Goal: Information Seeking & Learning: Understand process/instructions

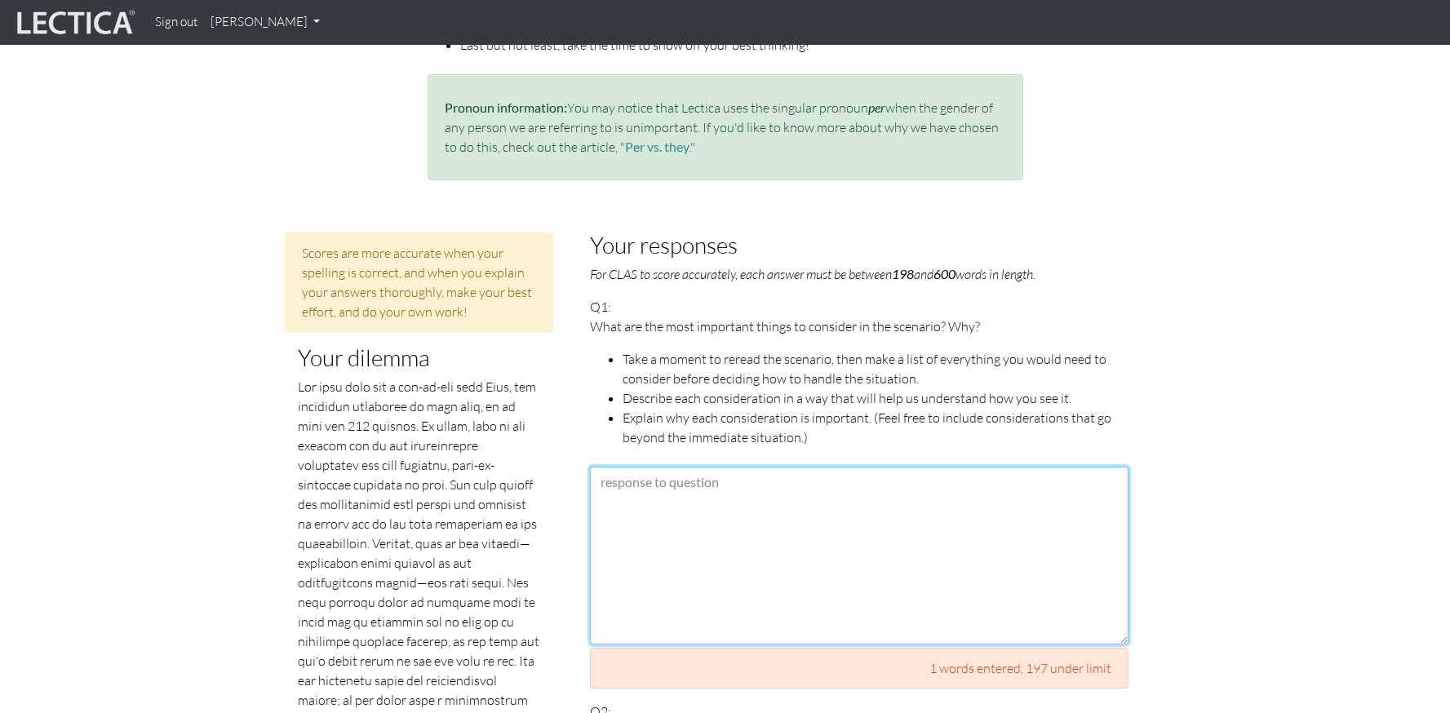
scroll to position [649, 0]
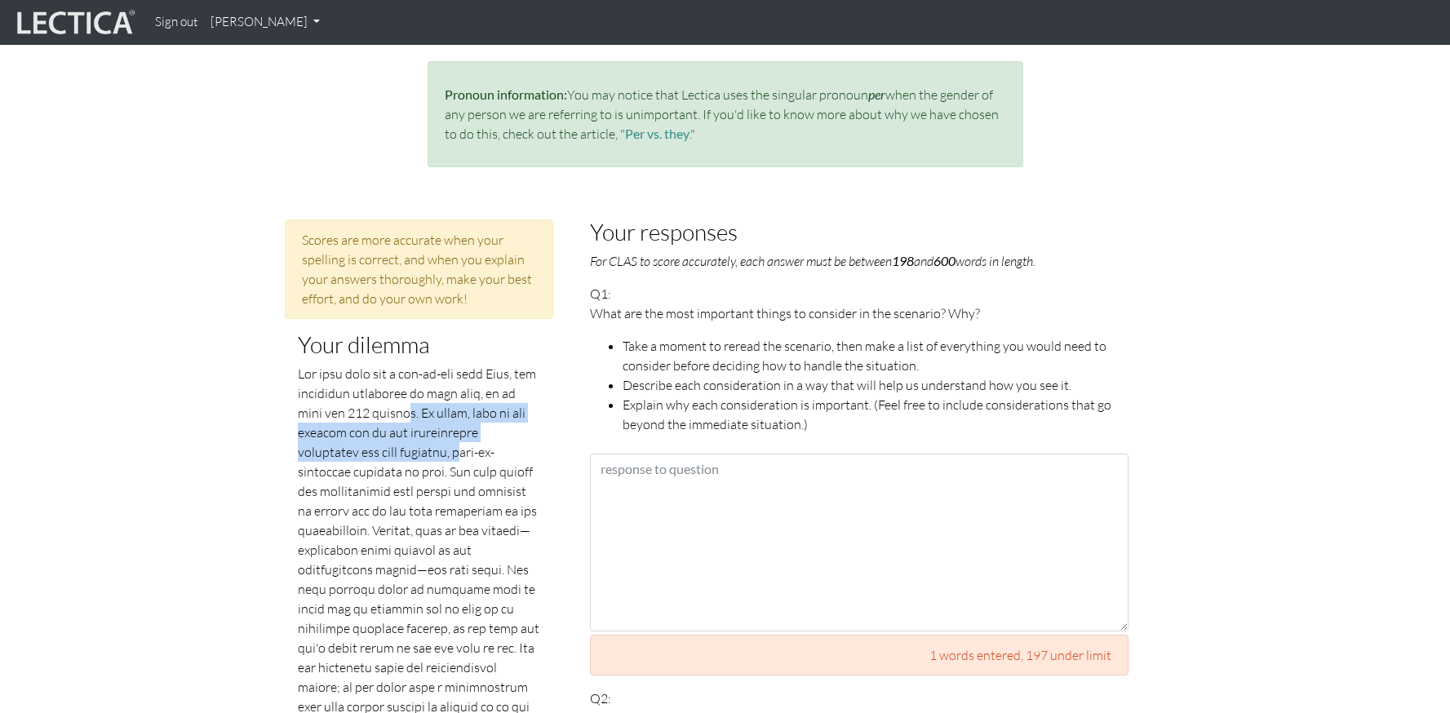
drag, startPoint x: 401, startPoint y: 393, endPoint x: 400, endPoint y: 434, distance: 40.8
click at [400, 434] on p at bounding box center [419, 618] width 243 height 509
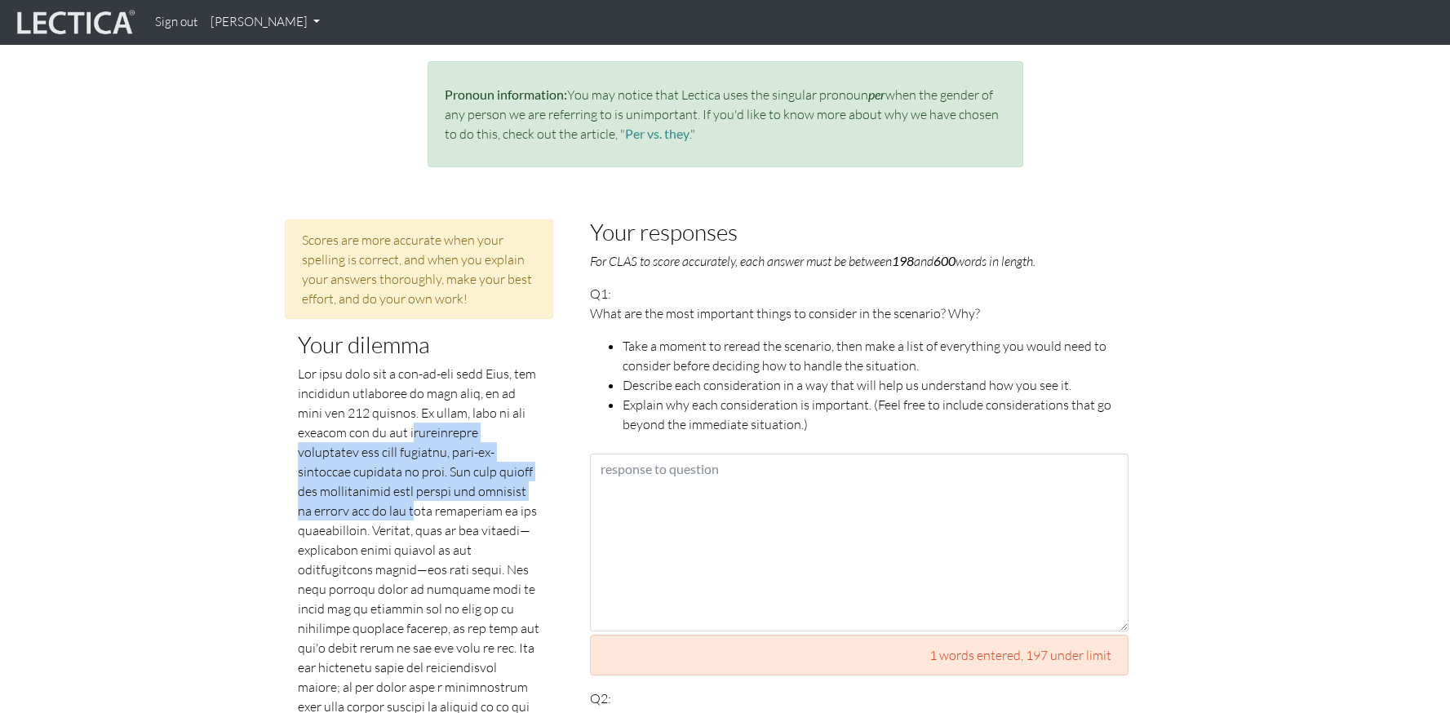
drag, startPoint x: 406, startPoint y: 409, endPoint x: 410, endPoint y: 483, distance: 74.4
click at [410, 483] on p at bounding box center [419, 618] width 243 height 509
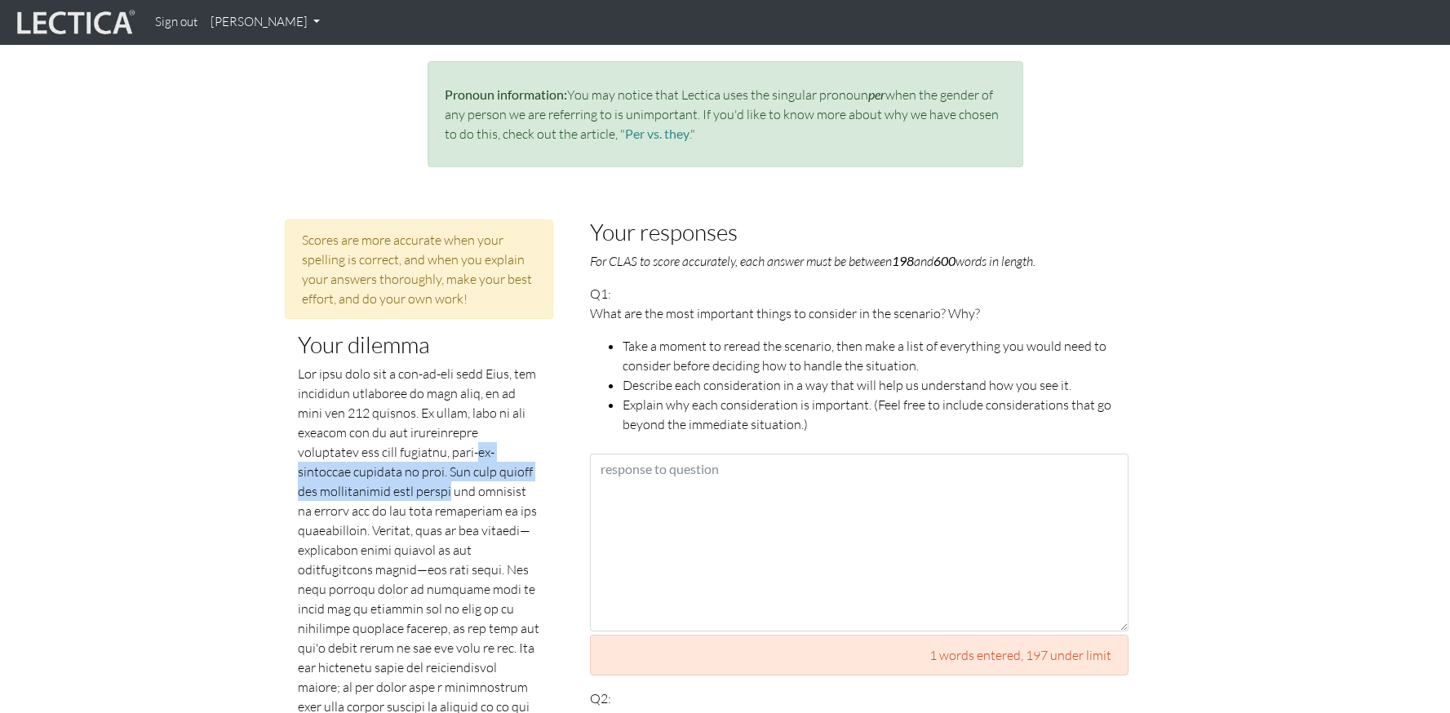
drag, startPoint x: 428, startPoint y: 435, endPoint x: 428, endPoint y: 468, distance: 33.4
click at [428, 468] on p at bounding box center [419, 618] width 243 height 509
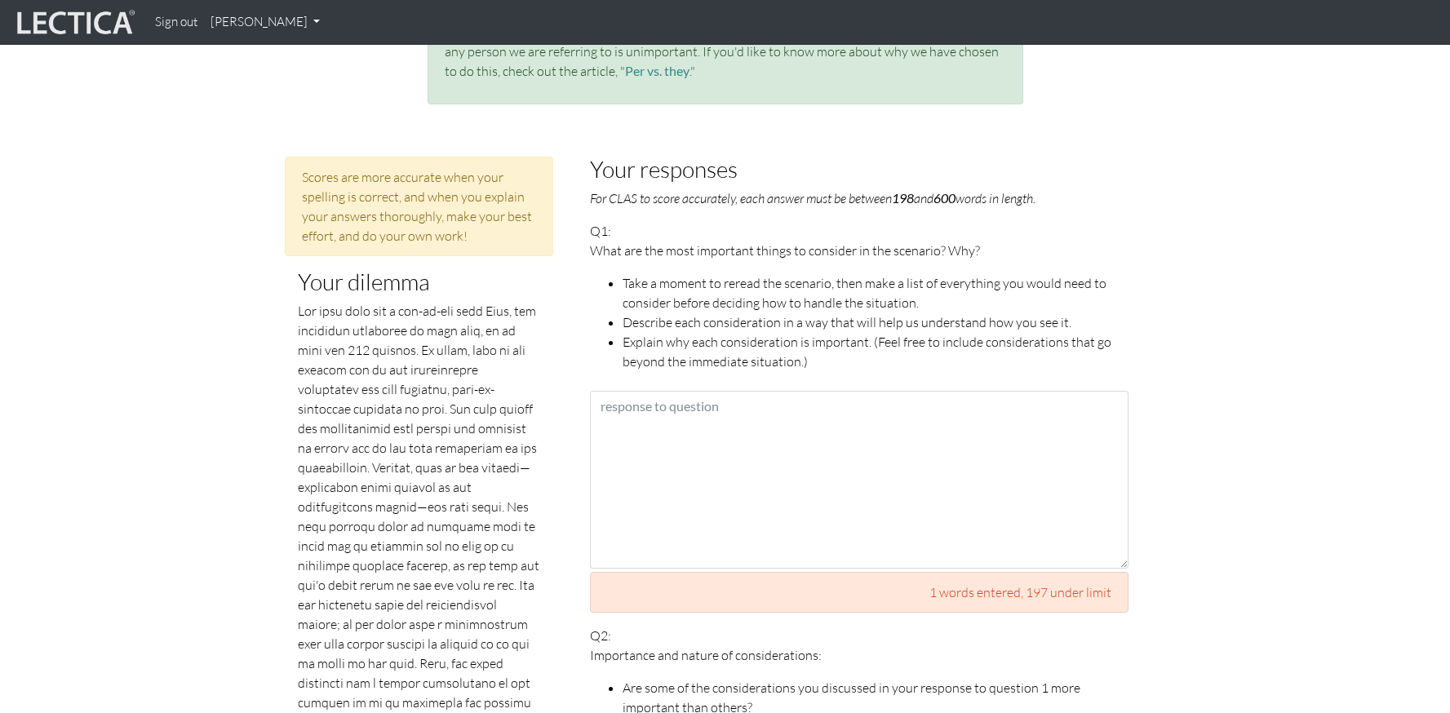
scroll to position [712, 0]
drag, startPoint x: 396, startPoint y: 476, endPoint x: 392, endPoint y: 503, distance: 26.6
click at [392, 503] on p at bounding box center [419, 554] width 243 height 509
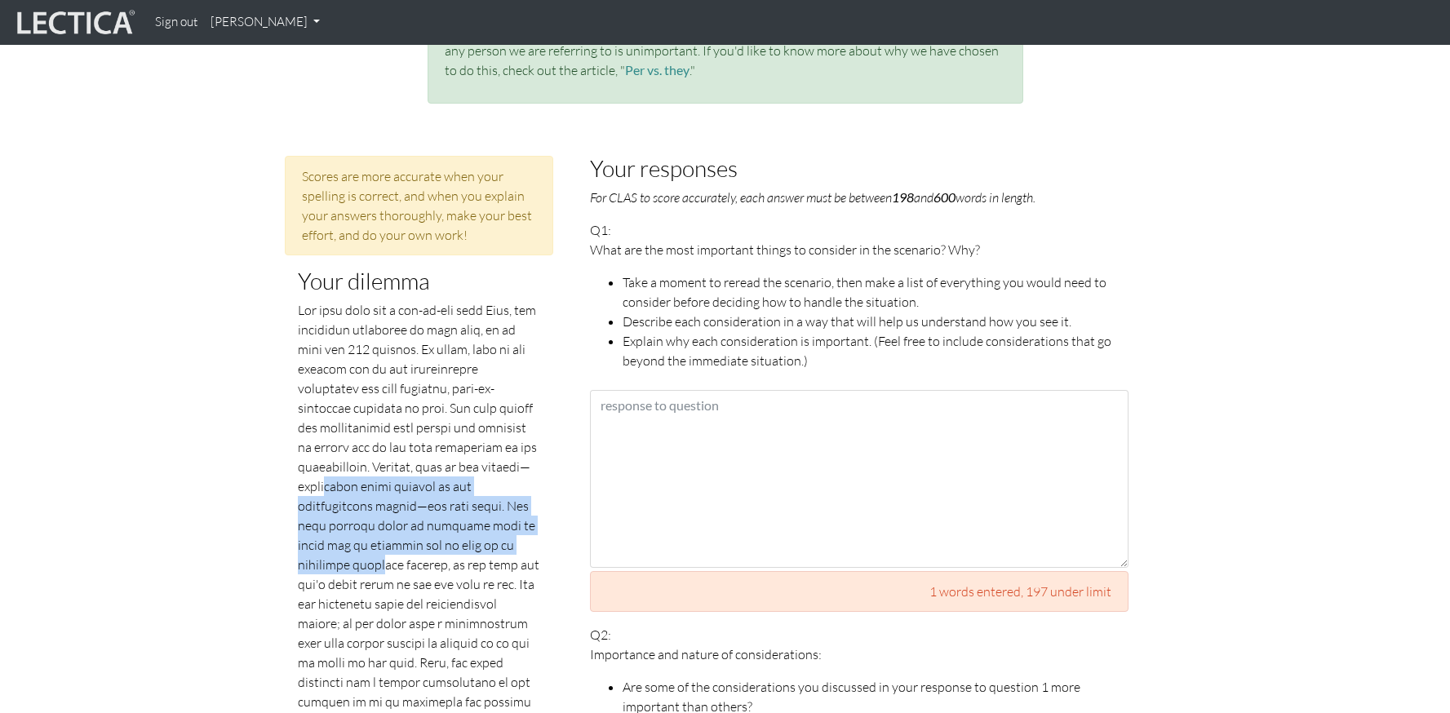
drag, startPoint x: 390, startPoint y: 469, endPoint x: 394, endPoint y: 536, distance: 67.0
click at [394, 536] on p at bounding box center [419, 554] width 243 height 509
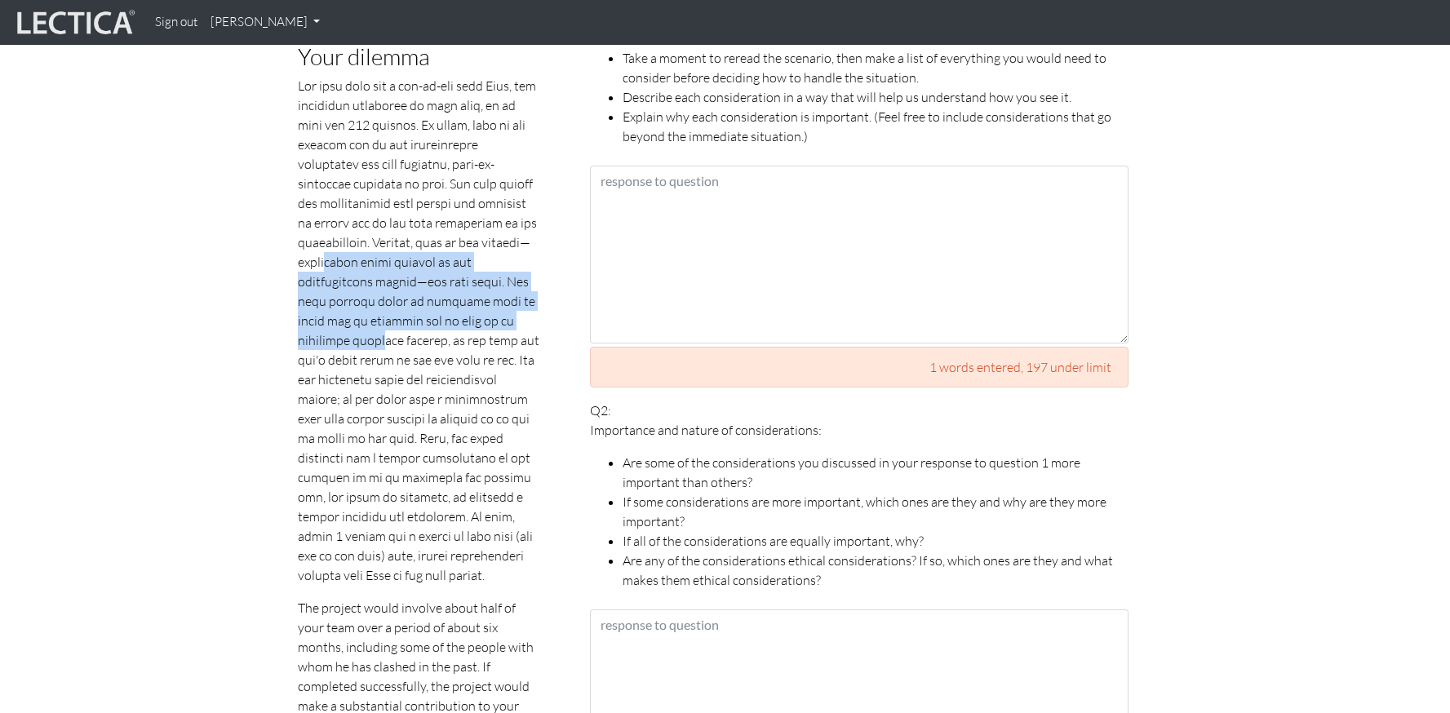
scroll to position [598, 0]
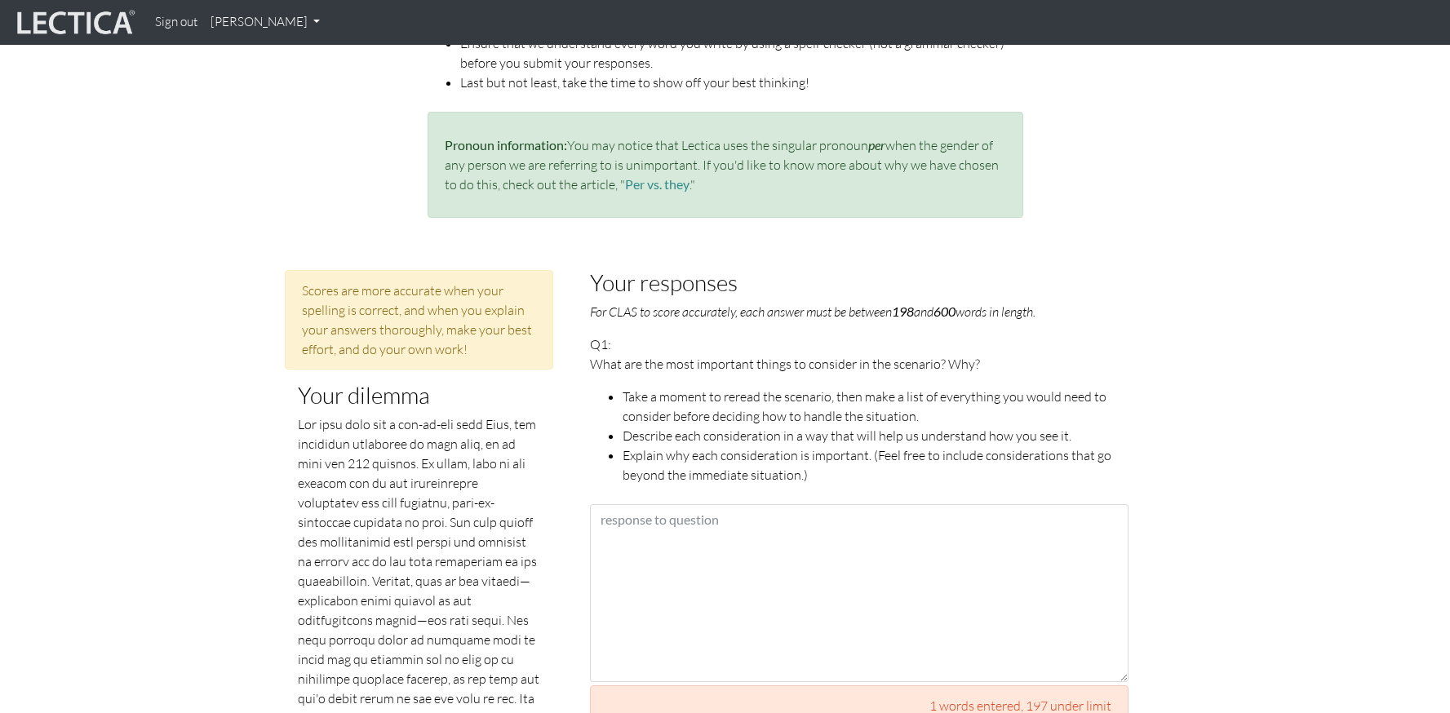
click at [660, 354] on p "What are the most important things to consider in the scenario? Why?" at bounding box center [859, 364] width 538 height 20
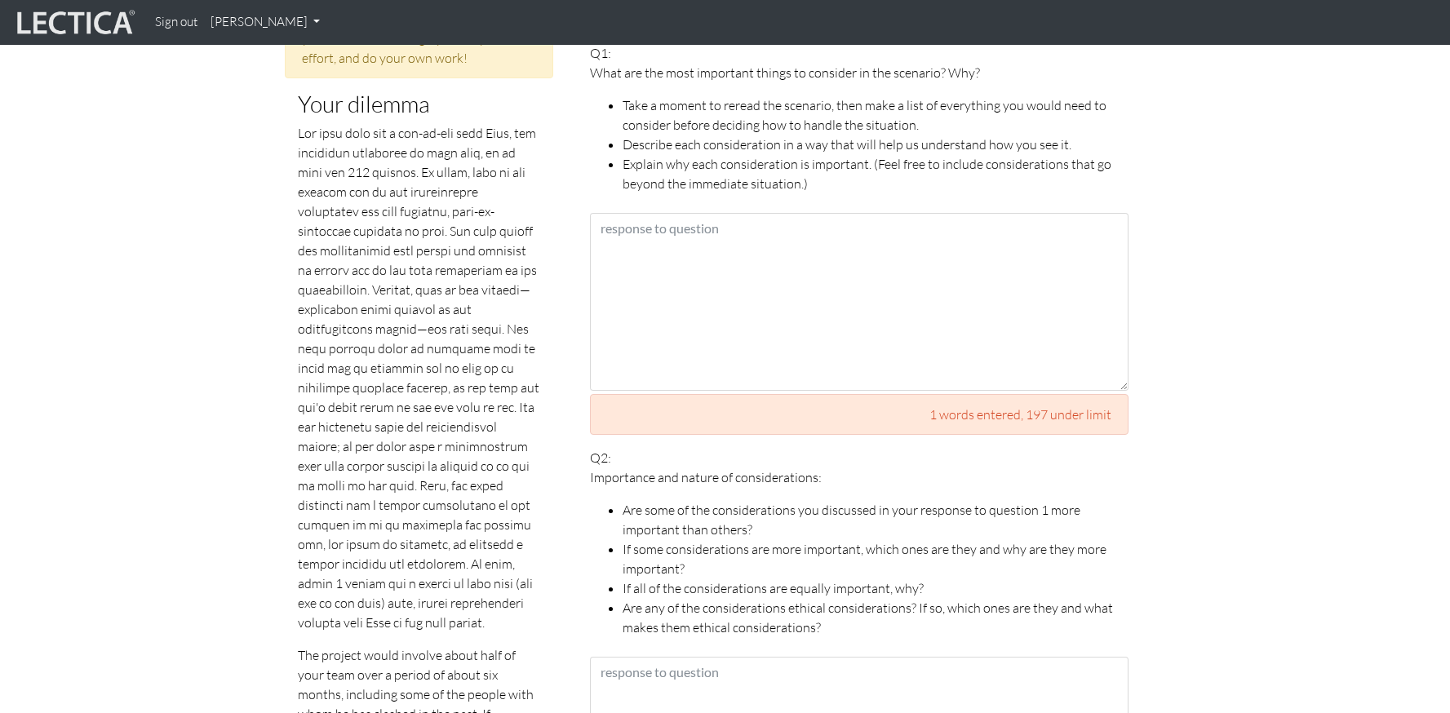
scroll to position [951, 0]
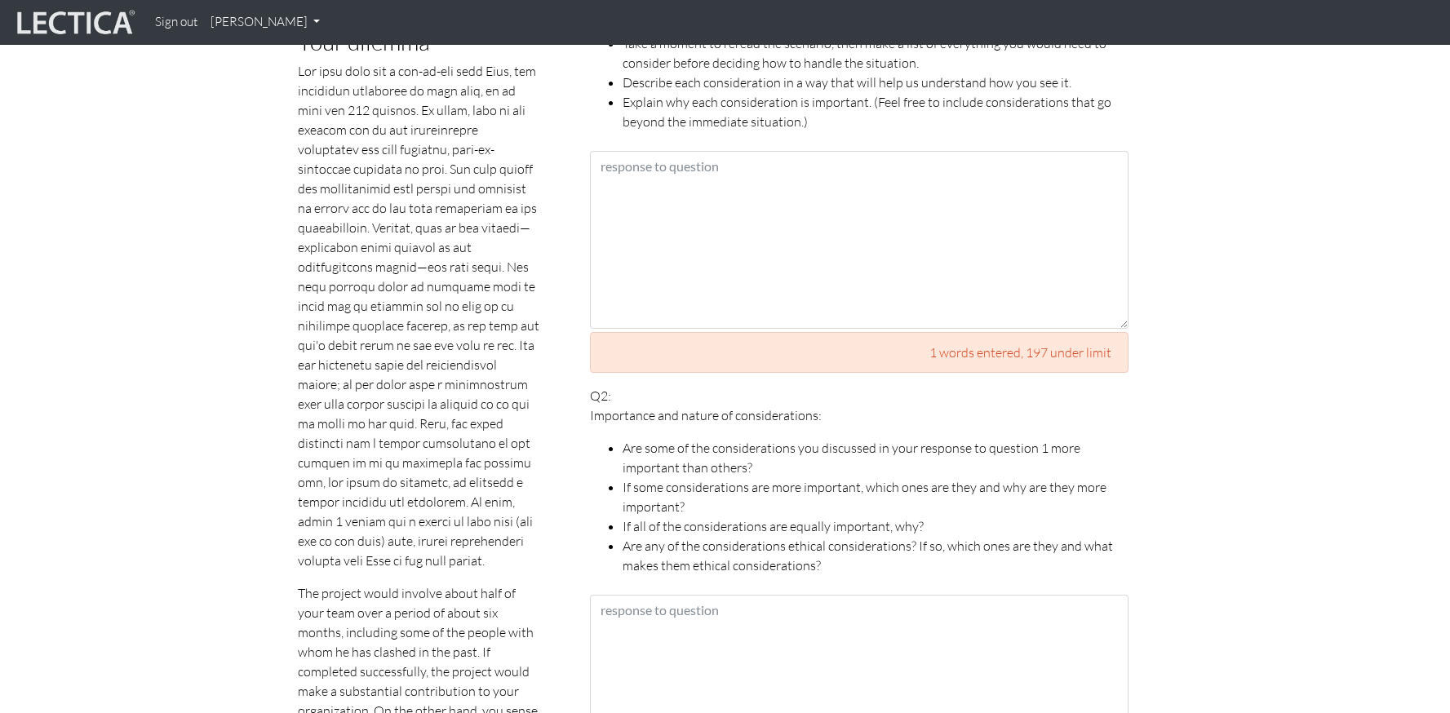
click at [672, 405] on p "Importance and nature of considerations:" at bounding box center [859, 415] width 538 height 20
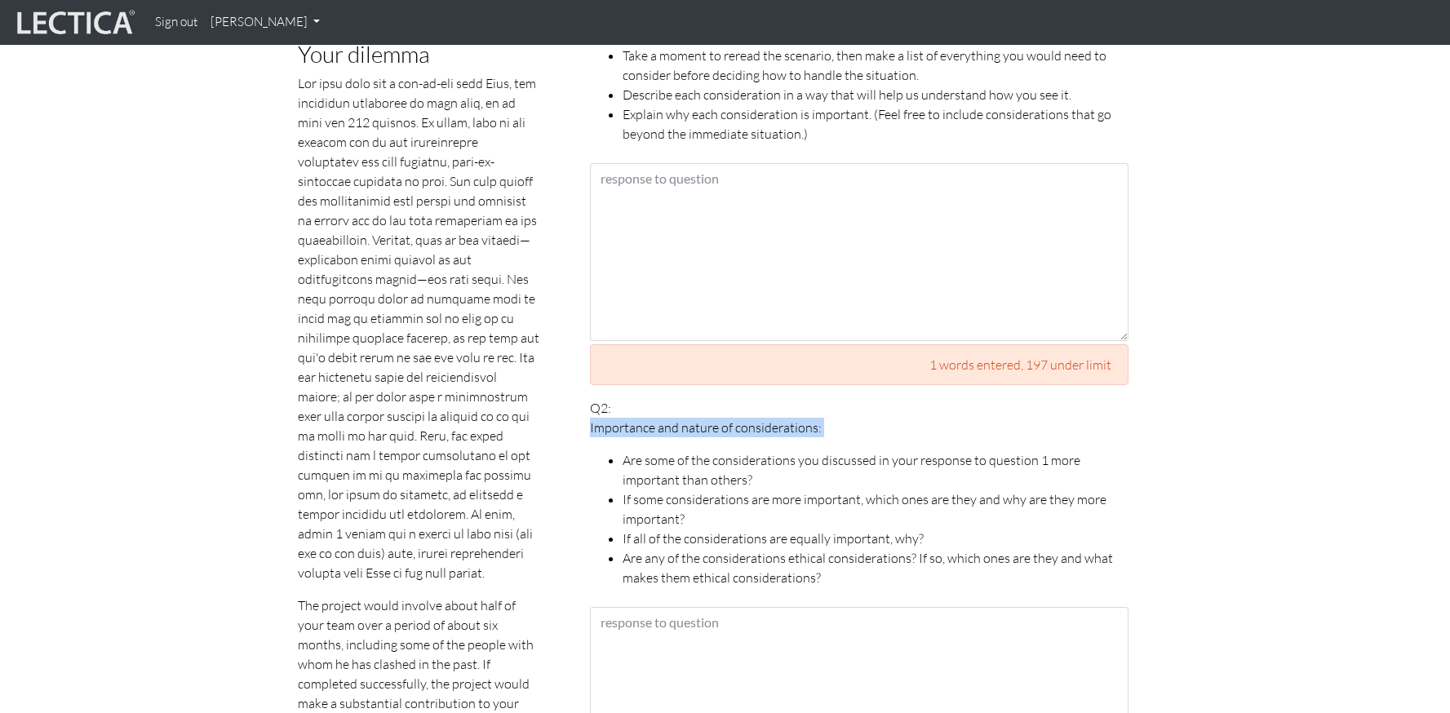
scroll to position [586, 0]
